Goal: Transaction & Acquisition: Purchase product/service

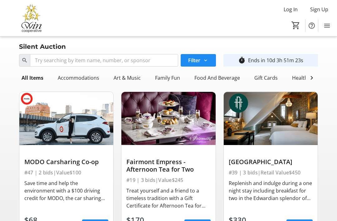
click at [289, 11] on span "Log In" at bounding box center [291, 9] width 14 height 7
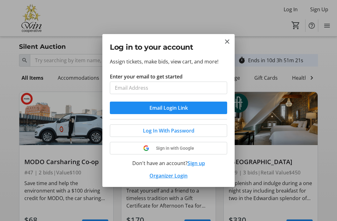
click at [122, 90] on input "Enter your email to get started" at bounding box center [168, 87] width 117 height 12
type input "abby"
click at [231, 40] on mat-icon "Close" at bounding box center [226, 41] width 7 height 7
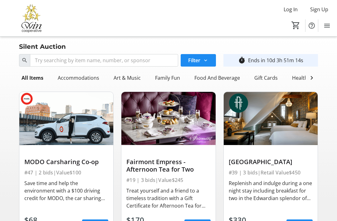
click at [289, 12] on span "Log In" at bounding box center [291, 9] width 14 height 7
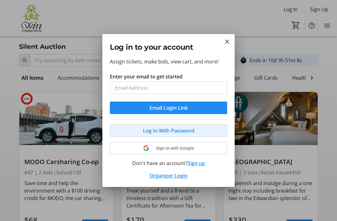
click at [193, 130] on span "Log In With Password" at bounding box center [168, 130] width 51 height 7
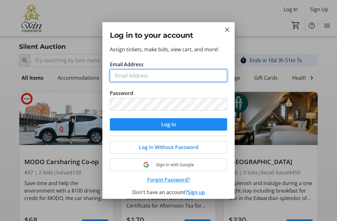
click at [129, 77] on input "Email Address" at bounding box center [168, 75] width 117 height 12
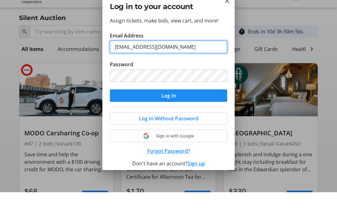
type input "abby250@live.com"
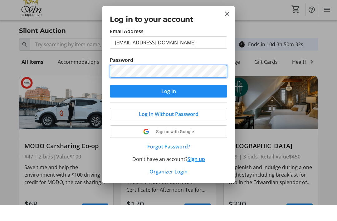
scroll to position [17, 0]
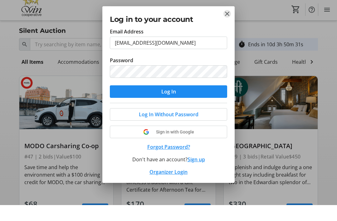
click at [231, 26] on mat-icon "Close" at bounding box center [226, 29] width 7 height 7
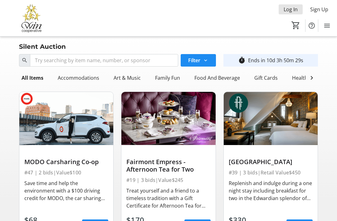
click at [290, 12] on span "Log In" at bounding box center [291, 9] width 14 height 7
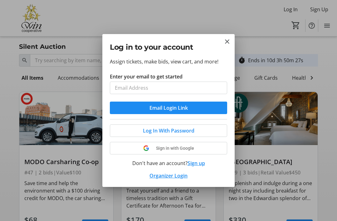
click at [184, 148] on span at bounding box center [168, 147] width 117 height 15
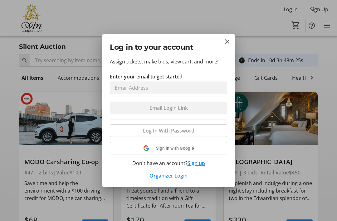
click at [173, 110] on form "Enter your email to get started Email Login Link" at bounding box center [168, 93] width 117 height 41
click at [184, 133] on div "Log In With Password Sign in with Google Don't have an account? Sign up Organiz…" at bounding box center [168, 149] width 117 height 60
click at [229, 43] on mat-icon "Close" at bounding box center [226, 41] width 7 height 7
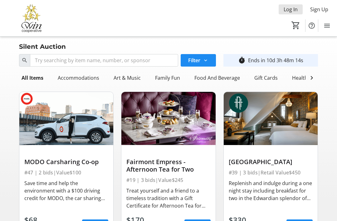
click at [293, 9] on span "Log In" at bounding box center [291, 9] width 14 height 7
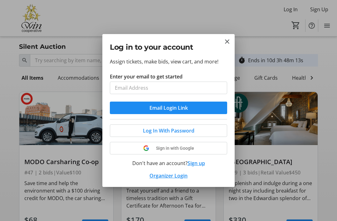
click at [129, 90] on input "Enter your email to get started" at bounding box center [168, 87] width 117 height 12
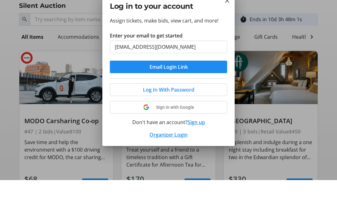
type input "abby250@live.com"
click at [168, 101] on button "Email Login Link" at bounding box center [168, 107] width 117 height 12
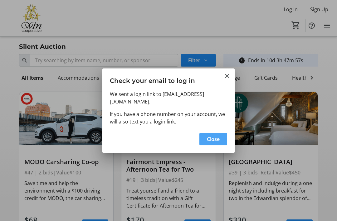
click at [212, 136] on span "Close" at bounding box center [213, 138] width 13 height 7
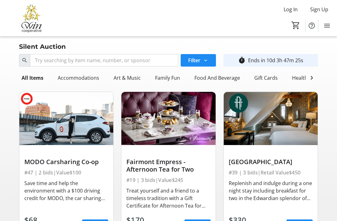
click at [290, 11] on span "Log In" at bounding box center [291, 9] width 14 height 7
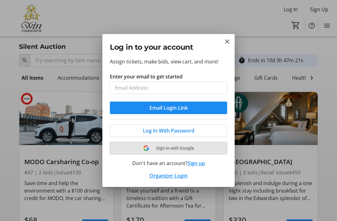
click at [187, 147] on span at bounding box center [168, 147] width 117 height 15
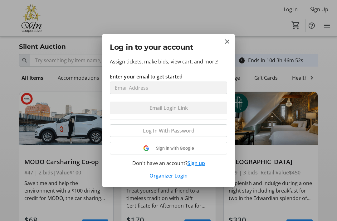
click at [185, 151] on div "Log In With Password Sign in with Google Don't have an account? Sign up Organiz…" at bounding box center [168, 149] width 117 height 60
click at [167, 148] on div "Log In With Password Sign in with Google Don't have an account? Sign up Organiz…" at bounding box center [168, 149] width 117 height 60
click at [195, 149] on div "Log In With Password Sign in with Google Don't have an account? Sign up Organiz…" at bounding box center [168, 149] width 117 height 60
click at [194, 148] on div "Log In With Password Sign in with Google Don't have an account? Sign up Organiz…" at bounding box center [168, 149] width 117 height 60
click at [170, 175] on link "Organizer Login" at bounding box center [168, 175] width 38 height 7
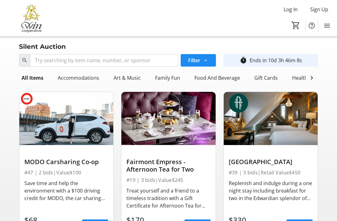
click at [291, 9] on span "Log In" at bounding box center [291, 9] width 14 height 7
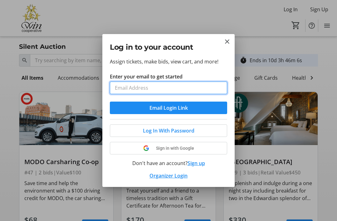
click at [124, 90] on input "Enter your email to get started" at bounding box center [168, 87] width 117 height 12
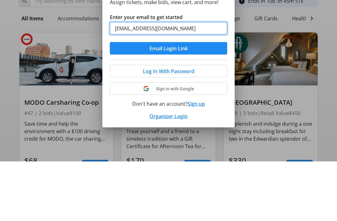
type input "abby250@live.com"
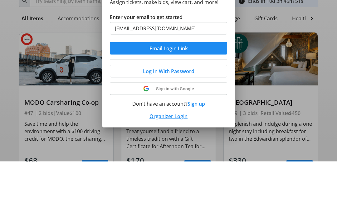
click at [172, 104] on span "Email Login Link" at bounding box center [168, 107] width 38 height 7
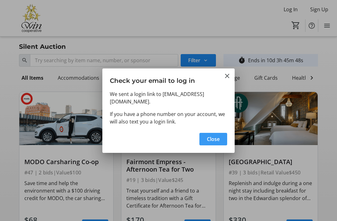
click at [215, 138] on span "Close" at bounding box center [213, 138] width 13 height 7
